Goal: Book appointment/travel/reservation

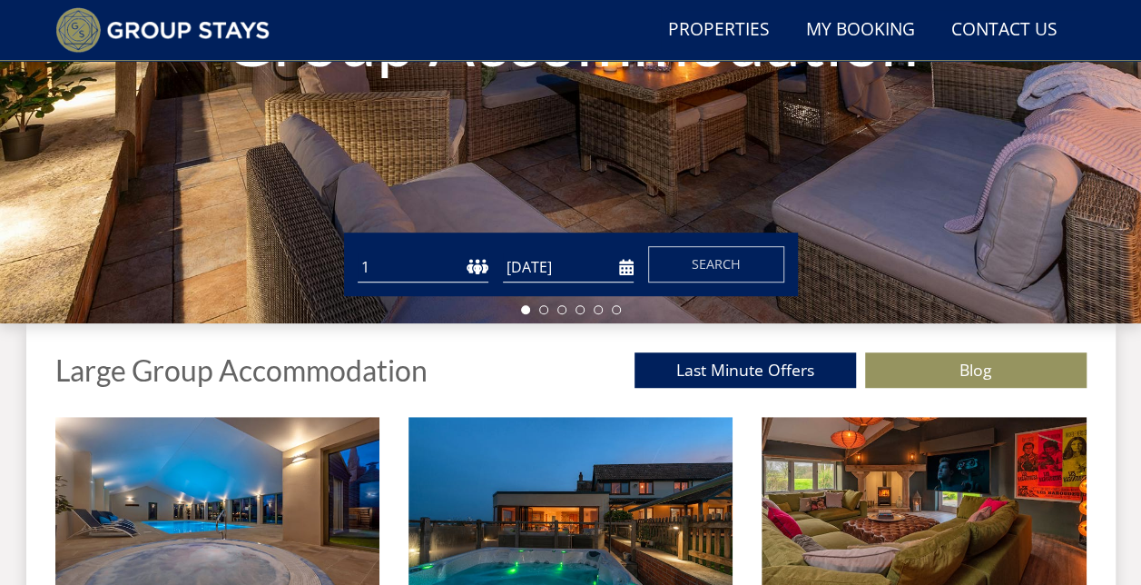
scroll to position [416, 0]
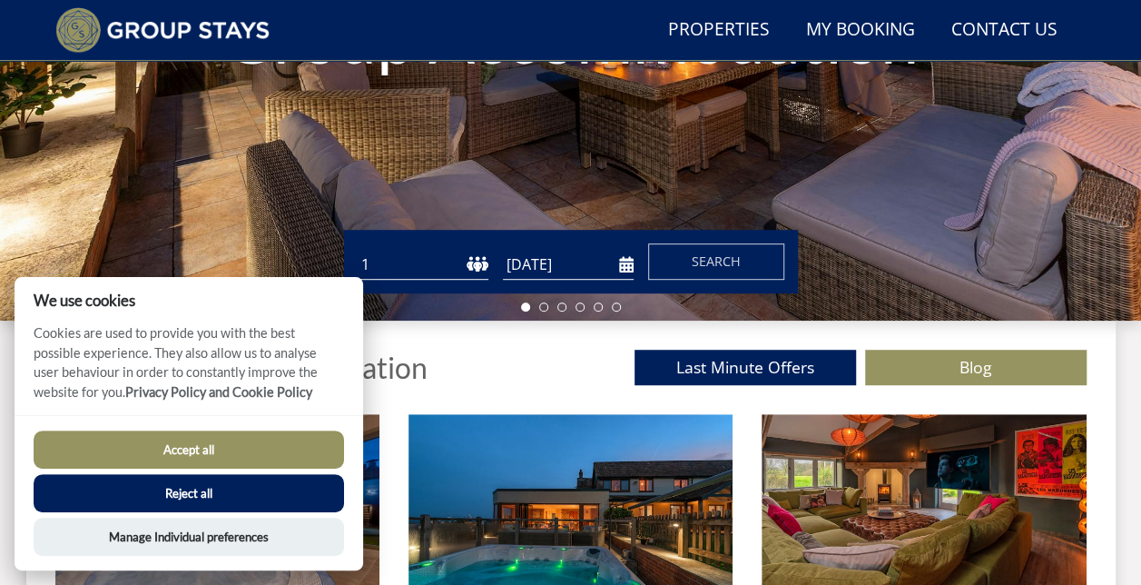
click at [471, 260] on select "1 2 3 4 5 6 7 8 9 10 11 12 13 14 15 16 17 18 19 20 21 22 23 24 25 26 27 28 29 3…" at bounding box center [423, 265] width 131 height 30
select select "16"
click at [358, 250] on select "1 2 3 4 5 6 7 8 9 10 11 12 13 14 15 16 17 18 19 20 21 22 23 24 25 26 27 28 29 3…" at bounding box center [423, 265] width 131 height 30
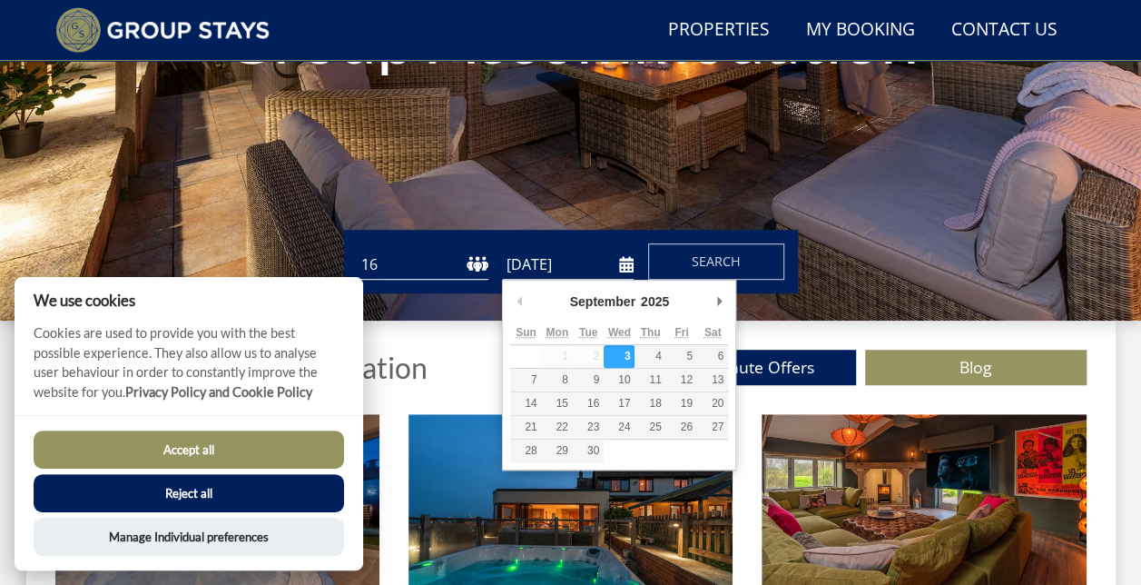
click at [519, 262] on input "[DATE]" at bounding box center [568, 265] width 131 height 30
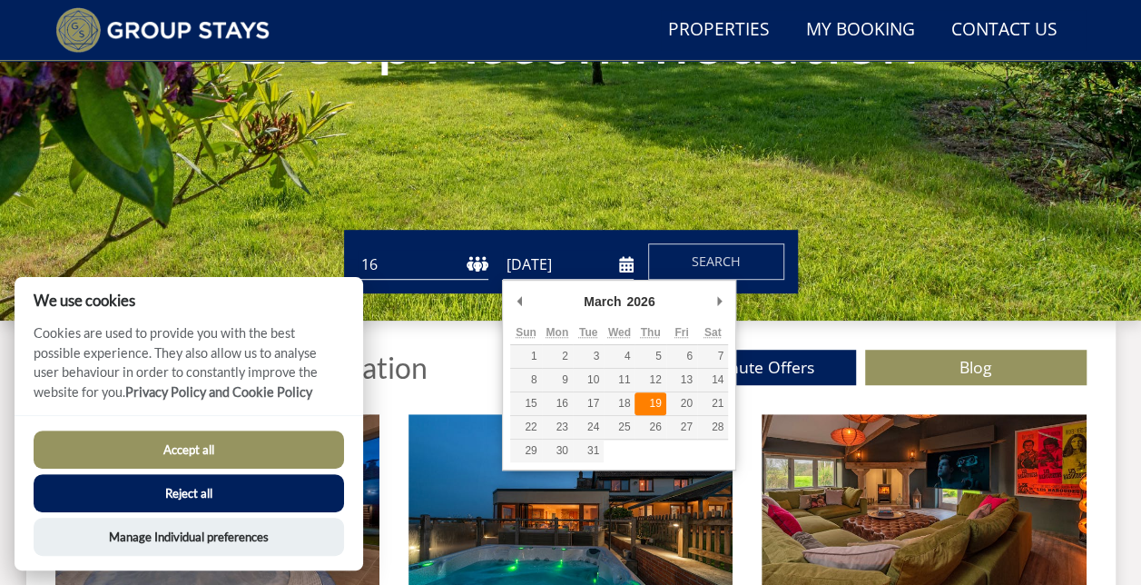
type input "[DATE]"
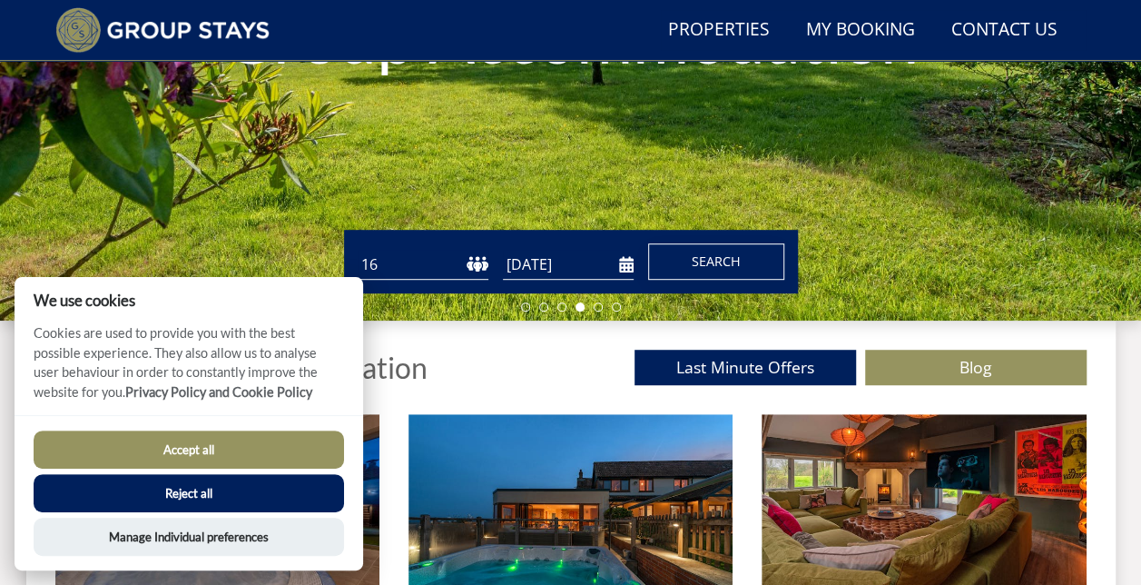
click at [714, 256] on span "Search" at bounding box center [716, 260] width 49 height 17
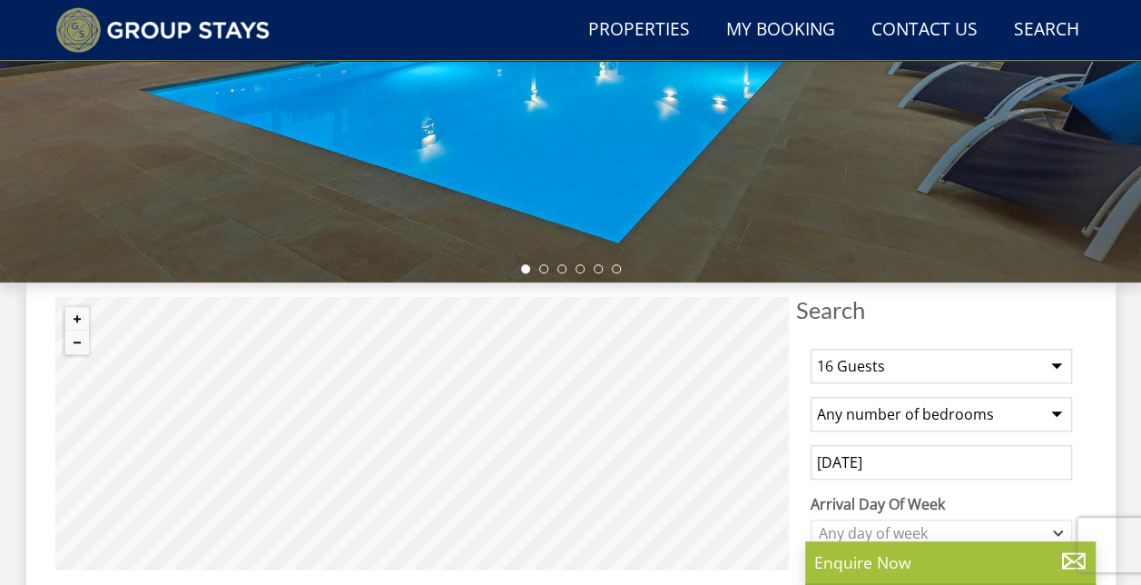
scroll to position [468, 0]
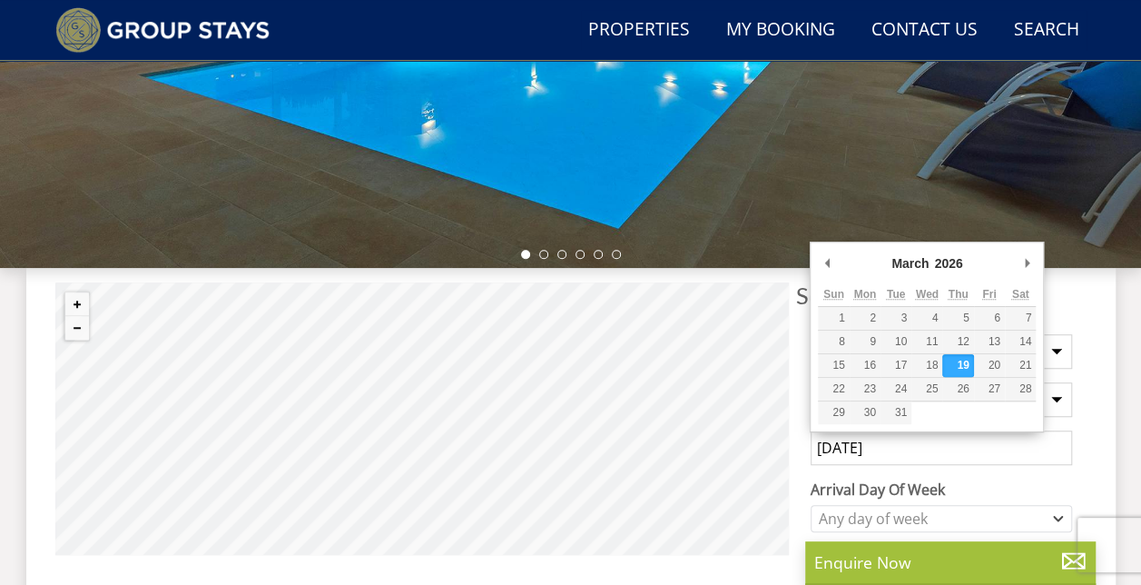
click at [882, 434] on input "[DATE]" at bounding box center [941, 447] width 261 height 34
type input "[DATE]"
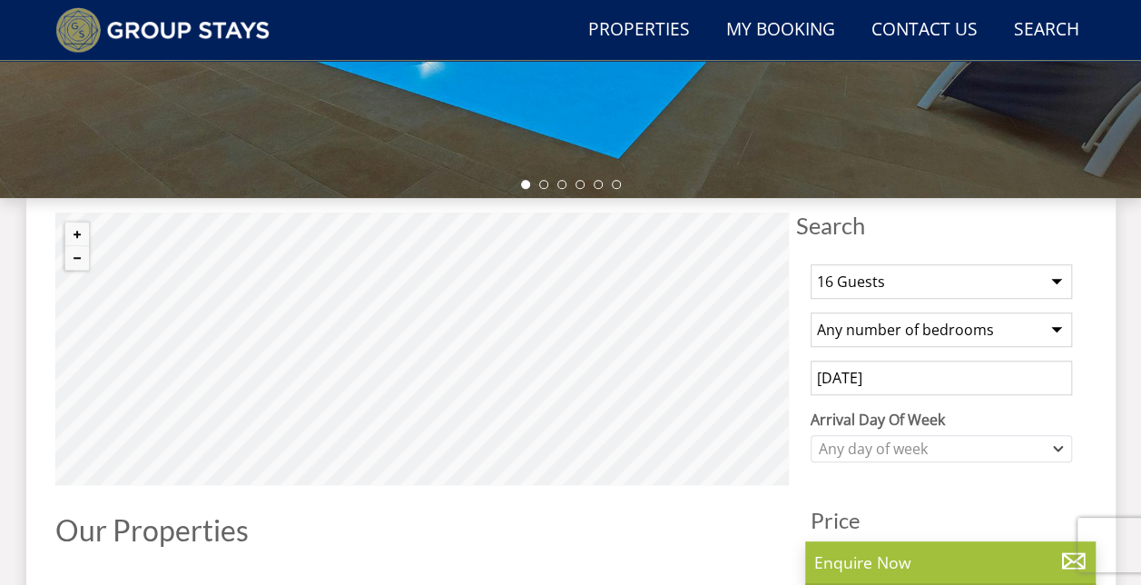
scroll to position [539, 0]
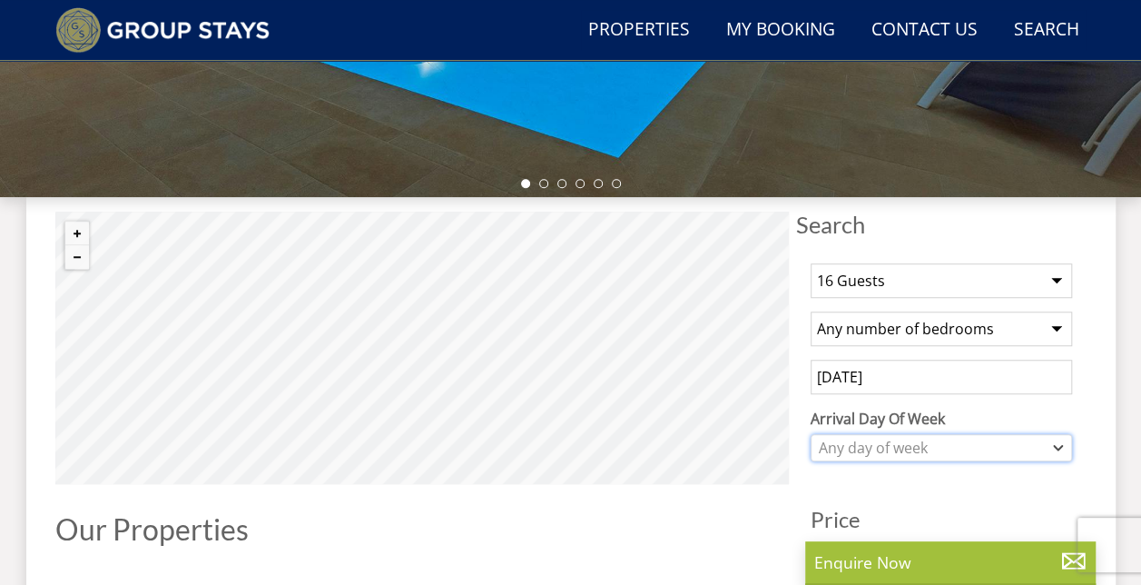
click at [890, 448] on div "Any day of week" at bounding box center [931, 448] width 235 height 20
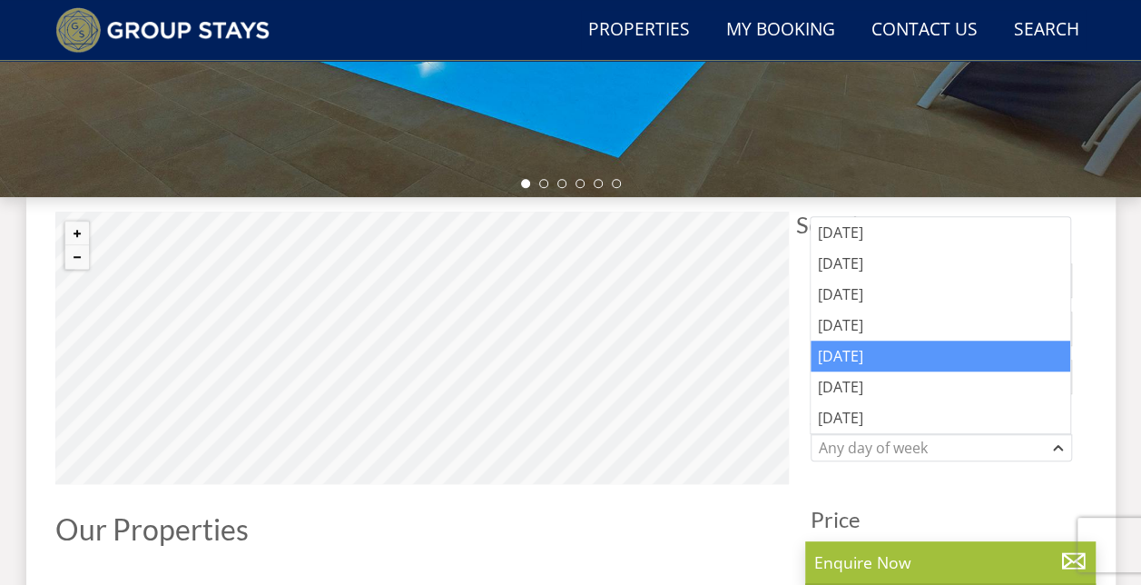
click at [844, 340] on div "[DATE]" at bounding box center [941, 355] width 260 height 31
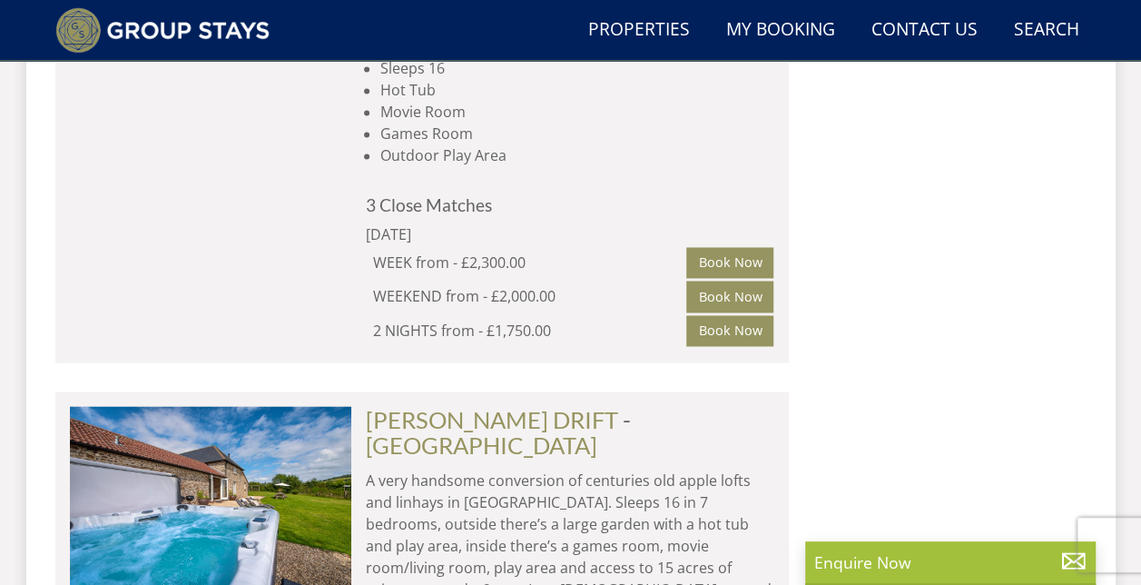
scroll to position [4776, 0]
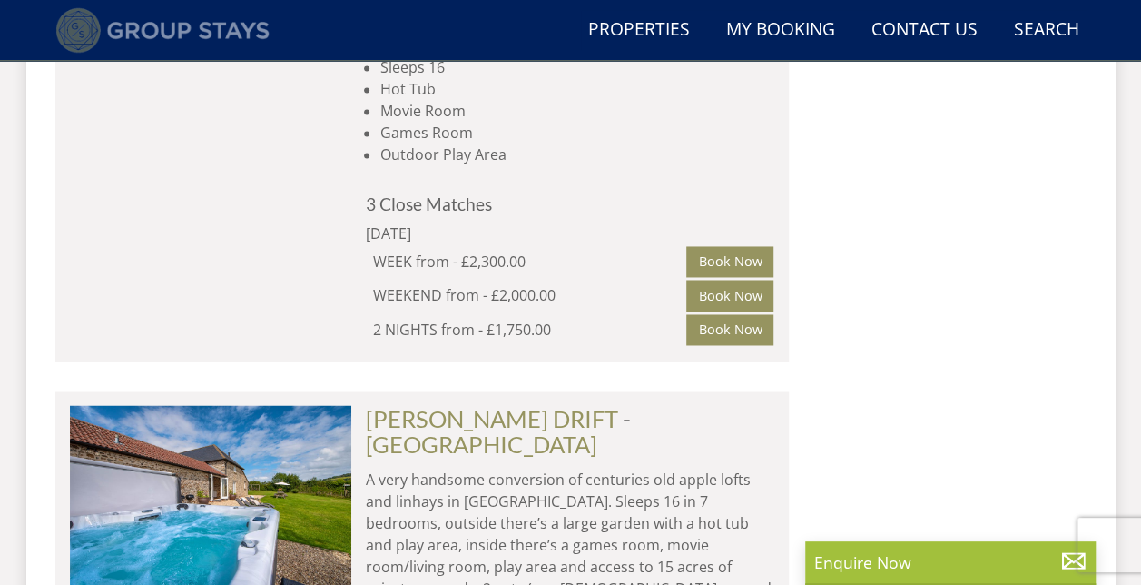
click at [149, 31] on img at bounding box center [162, 29] width 215 height 45
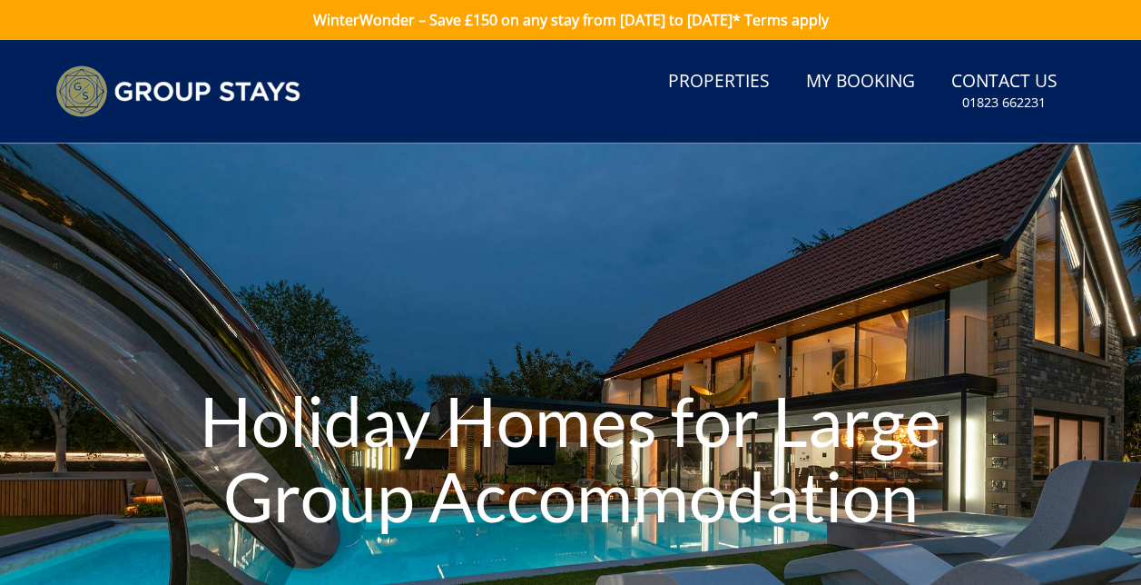
scroll to position [4776, 0]
